Goal: Information Seeking & Learning: Learn about a topic

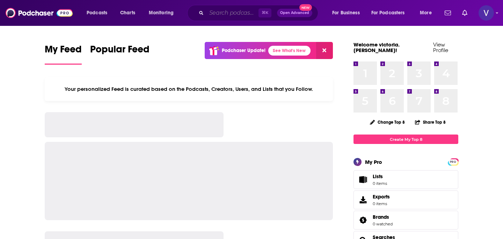
click at [227, 13] on input "Search podcasts, credits, & more..." at bounding box center [232, 12] width 52 height 11
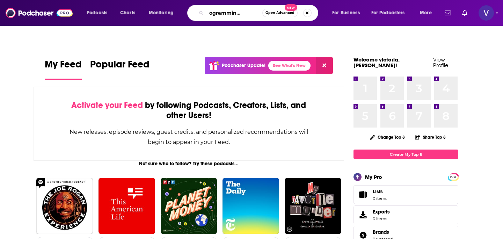
scroll to position [0, 18]
type input "the programming podcast"
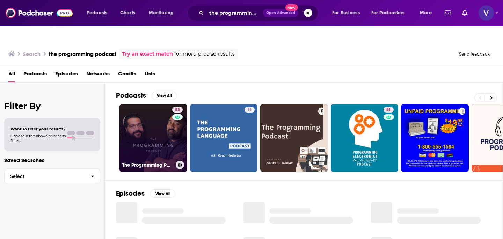
click at [137, 125] on link "53 The Programming Podcast" at bounding box center [153, 138] width 68 height 68
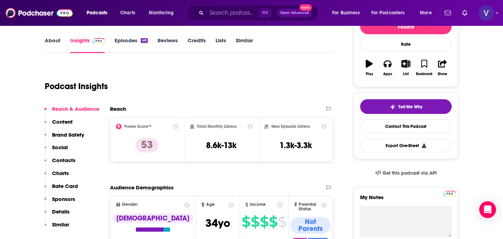
scroll to position [111, 0]
